Goal: Task Accomplishment & Management: Use online tool/utility

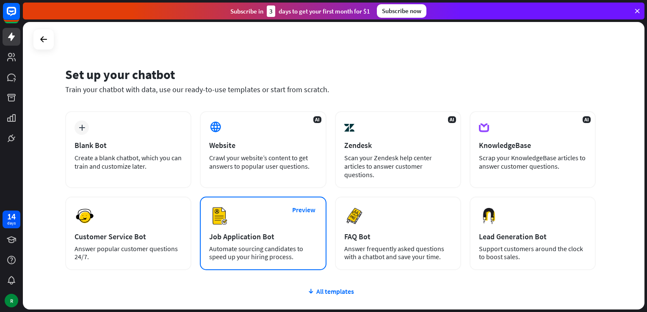
click at [234, 226] on div "Preview Job Application Bot Automate sourcing candidates to speed up your hirin…" at bounding box center [263, 234] width 126 height 74
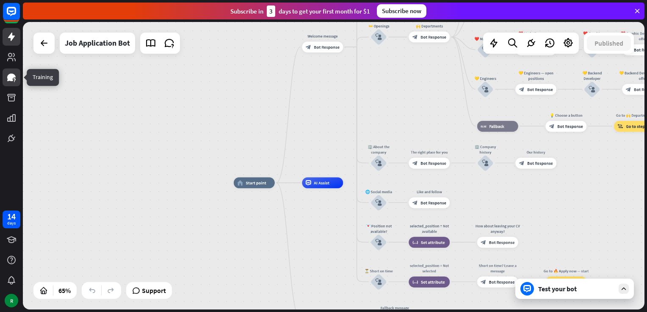
click at [11, 77] on icon at bounding box center [11, 78] width 8 height 8
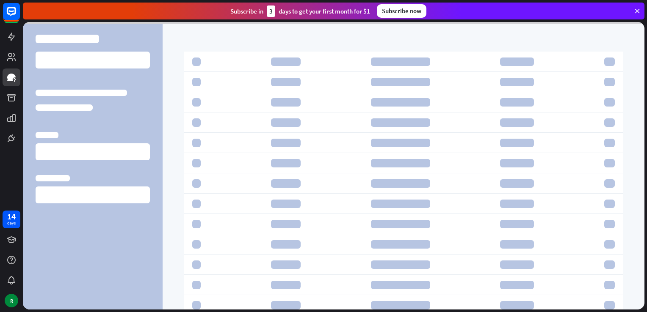
click at [638, 10] on icon at bounding box center [637, 11] width 8 height 8
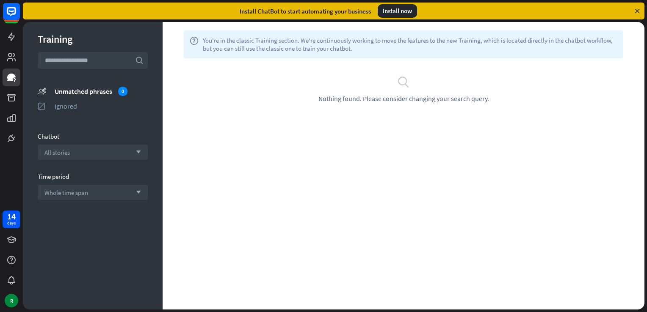
click at [635, 11] on icon at bounding box center [637, 11] width 8 height 8
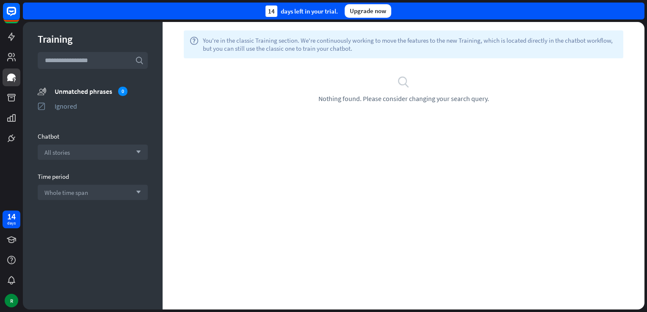
click at [635, 11] on div "14 days left in your trial. Upgrade now" at bounding box center [333, 11] width 621 height 17
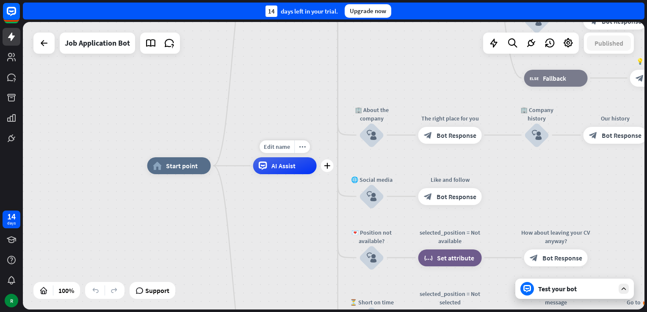
click at [276, 169] on span "AI Assist" at bounding box center [283, 166] width 24 height 8
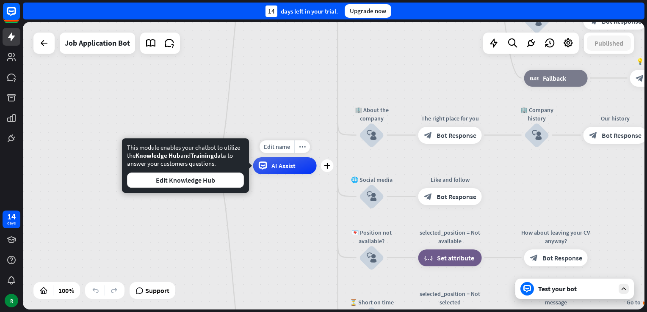
click at [276, 169] on span "AI Assist" at bounding box center [283, 166] width 24 height 8
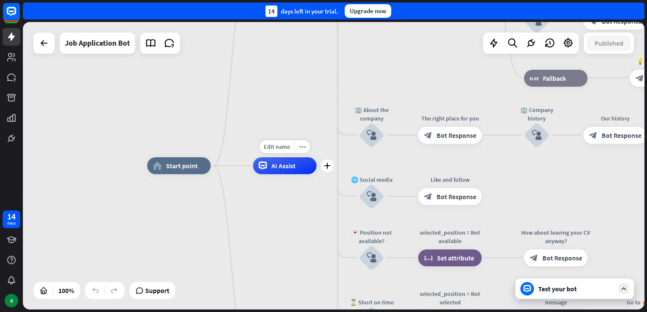
click at [276, 169] on span "AI Assist" at bounding box center [283, 166] width 24 height 8
click at [49, 94] on div "home_2 Start point Welcome message block_bot_response Bot Response ✨ Main menu …" at bounding box center [333, 166] width 621 height 288
click at [13, 36] on icon at bounding box center [11, 37] width 7 height 8
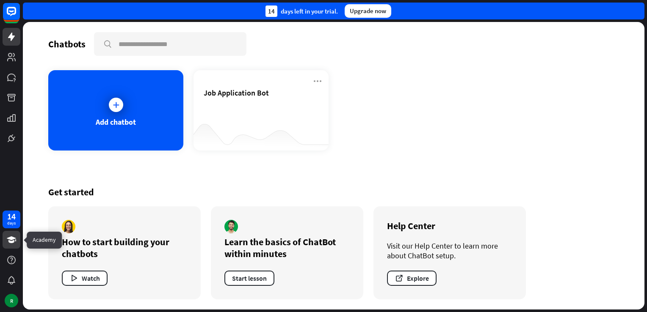
click at [12, 240] on icon at bounding box center [11, 240] width 10 height 10
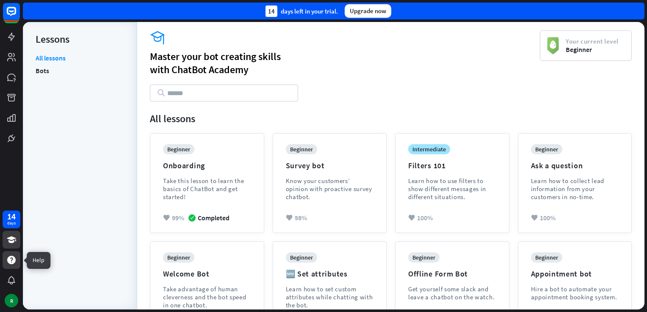
click at [13, 265] on icon at bounding box center [11, 260] width 10 height 10
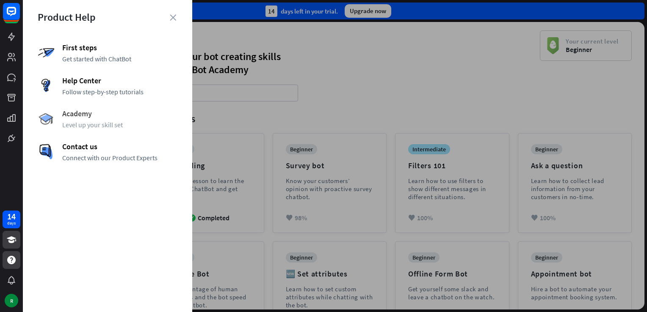
click at [94, 123] on span "Level up your skill set" at bounding box center [119, 125] width 115 height 8
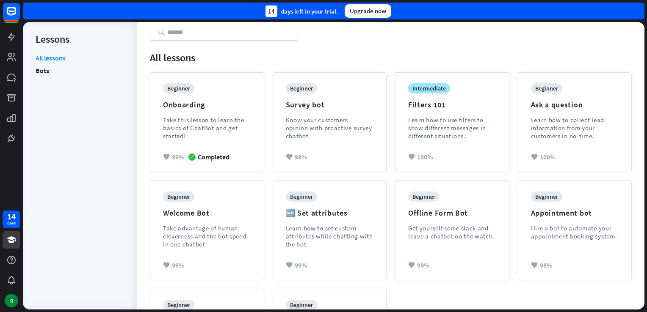
scroll to position [61, 0]
click at [538, 126] on div "Learn how to collect lead information from your customers in no-time." at bounding box center [575, 128] width 88 height 24
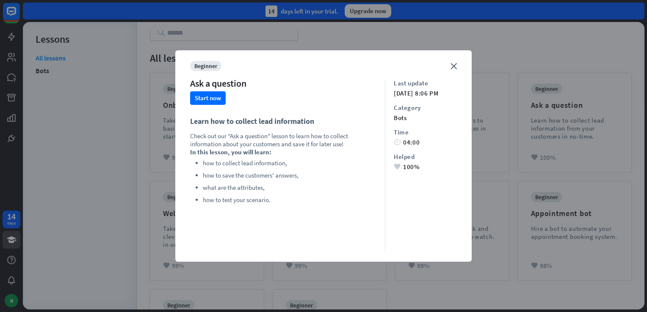
click at [447, 69] on div "close beginner Ask a question Start now Learn how to collect lead information C…" at bounding box center [323, 156] width 296 height 212
click at [451, 67] on icon "close" at bounding box center [453, 66] width 6 height 6
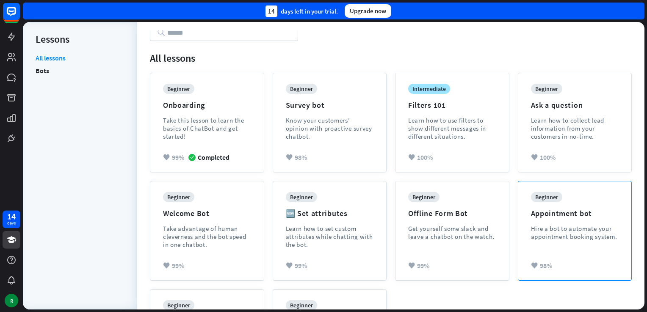
click at [555, 226] on div "Hire a bot to automate your appointment booking system." at bounding box center [575, 233] width 88 height 16
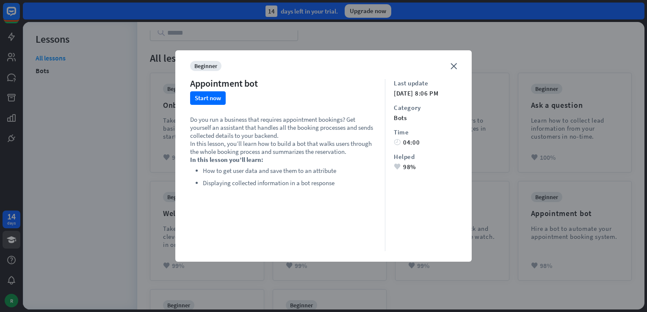
click at [449, 69] on div "close beginner Appointment bot Start now Do you run a business that requires ap…" at bounding box center [323, 156] width 296 height 212
click at [451, 64] on icon "close" at bounding box center [453, 66] width 6 height 6
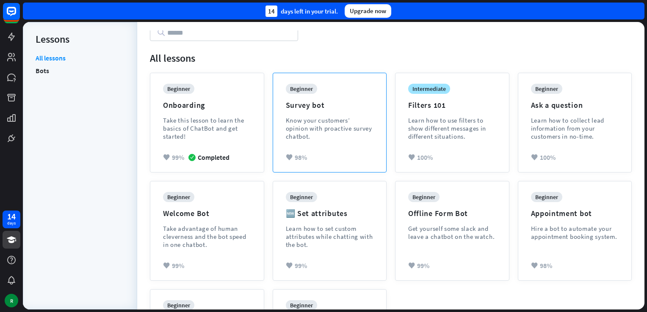
scroll to position [0, 0]
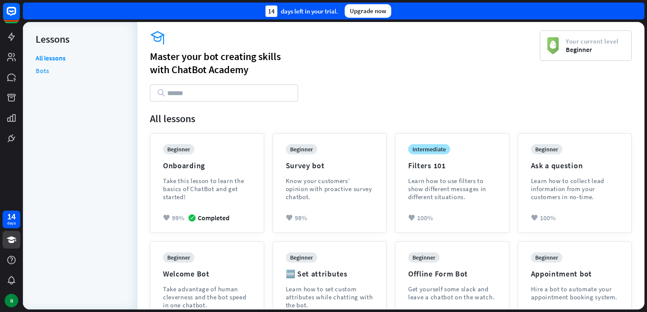
click at [48, 72] on link "Bots" at bounding box center [43, 70] width 14 height 13
click at [12, 43] on link at bounding box center [12, 37] width 18 height 18
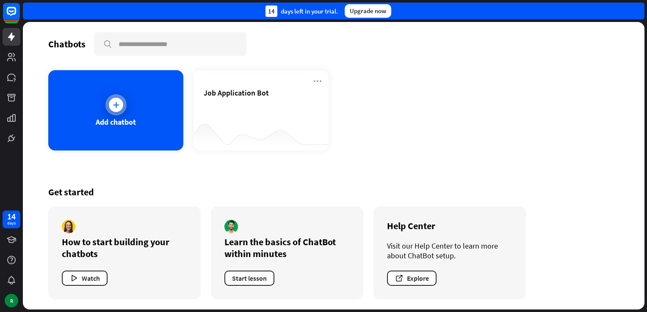
click at [112, 104] on icon at bounding box center [116, 105] width 8 height 8
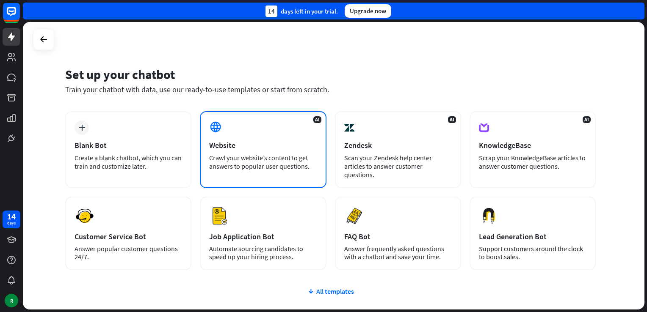
click at [220, 136] on div "AI Website Crawl your website’s content to get answers to popular user question…" at bounding box center [263, 149] width 126 height 77
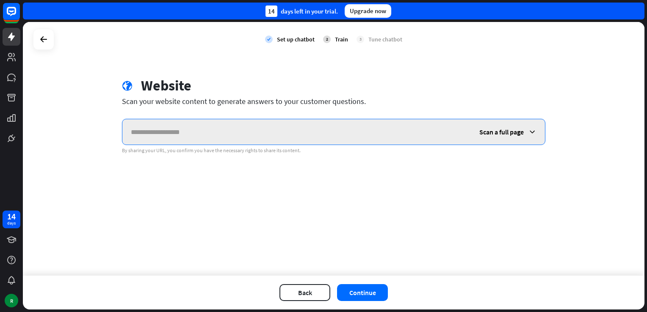
paste input "**********"
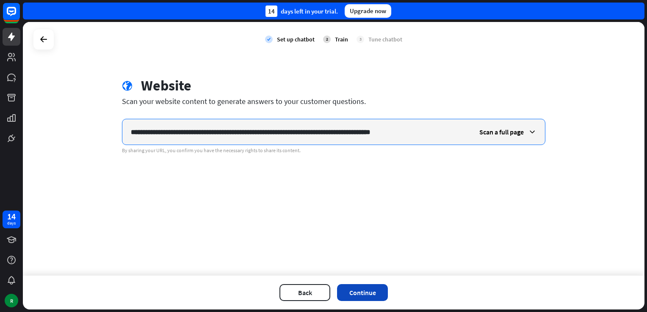
type input "**********"
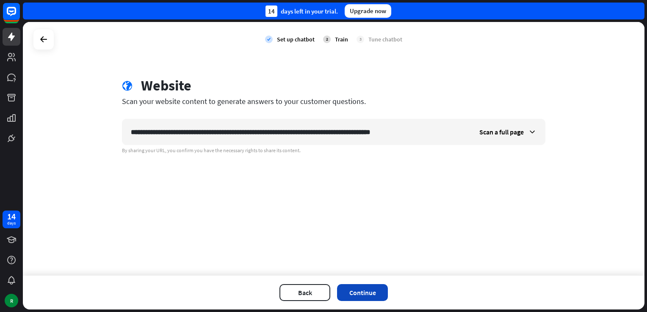
click at [368, 294] on button "Continue" at bounding box center [362, 292] width 51 height 17
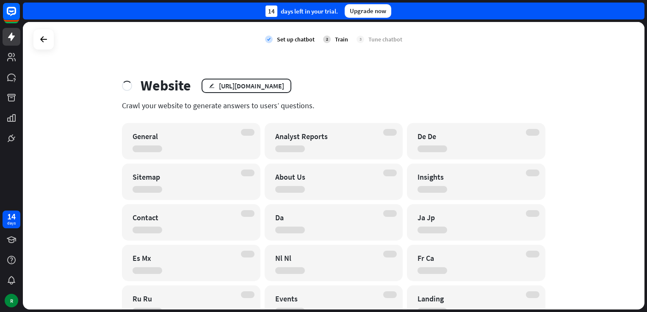
click at [151, 148] on div at bounding box center [147, 149] width 30 height 7
click at [569, 96] on div "check Set up chatbot 2 Train 3 Tune chatbot Website edit [URL][DOMAIN_NAME] Cra…" at bounding box center [333, 166] width 621 height 288
click at [553, 92] on div "check Set up chatbot 2 Train 3 Tune chatbot Website edit [URL][DOMAIN_NAME] Cra…" at bounding box center [333, 166] width 621 height 288
click at [147, 140] on div "General" at bounding box center [183, 137] width 102 height 10
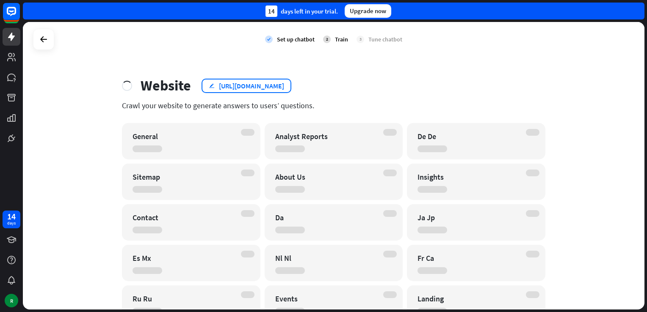
click at [253, 83] on div "[URL][DOMAIN_NAME]" at bounding box center [251, 86] width 65 height 8
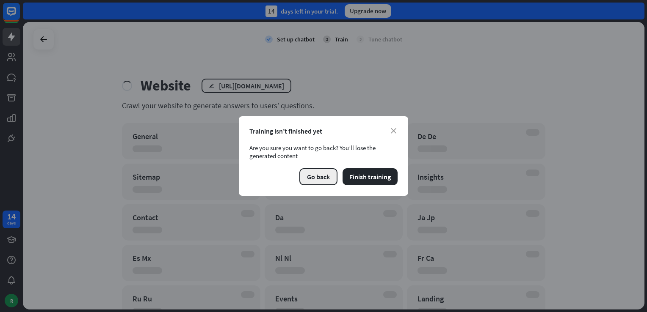
click at [322, 176] on button "Go back" at bounding box center [318, 176] width 38 height 17
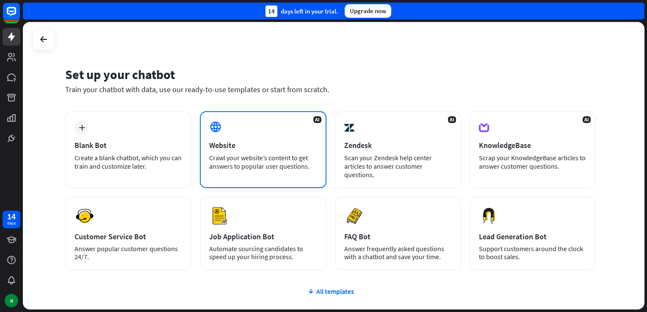
click at [282, 152] on div "AI Website Crawl your website’s content to get answers to popular user question…" at bounding box center [263, 149] width 126 height 77
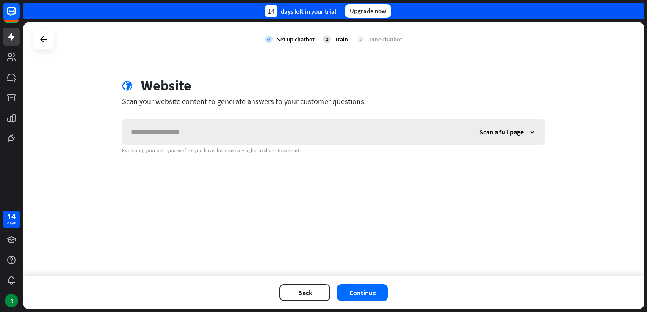
click at [238, 133] on input "text" at bounding box center [296, 131] width 348 height 25
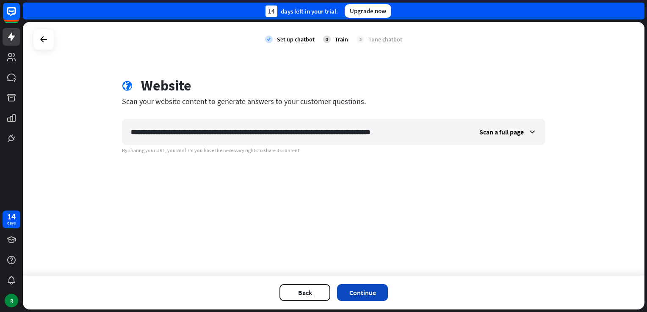
type input "**********"
click at [365, 292] on button "Continue" at bounding box center [362, 292] width 51 height 17
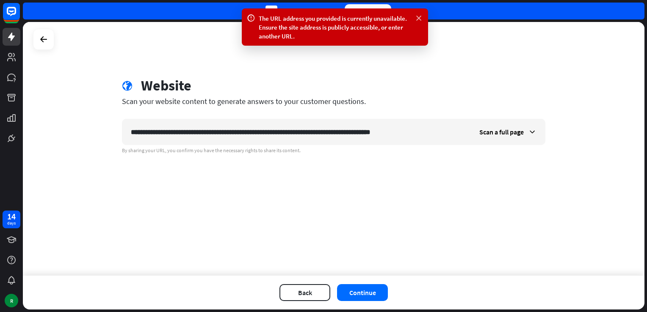
click at [416, 18] on icon at bounding box center [418, 18] width 8 height 9
